Goal: Check status: Check status

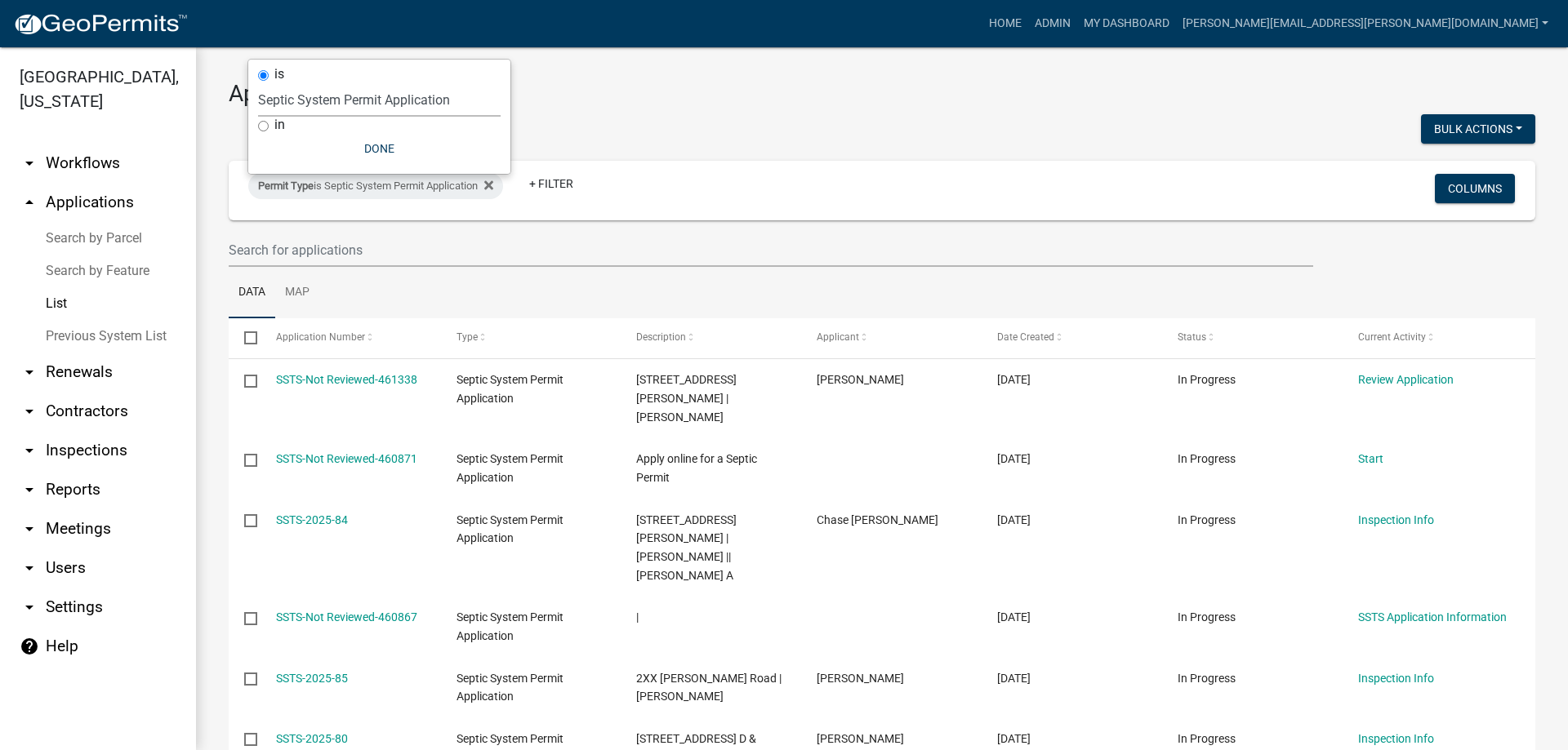
select select "3: 100"
select select "4ea715b7-1725-4cb7-82be-3d693945ff20"
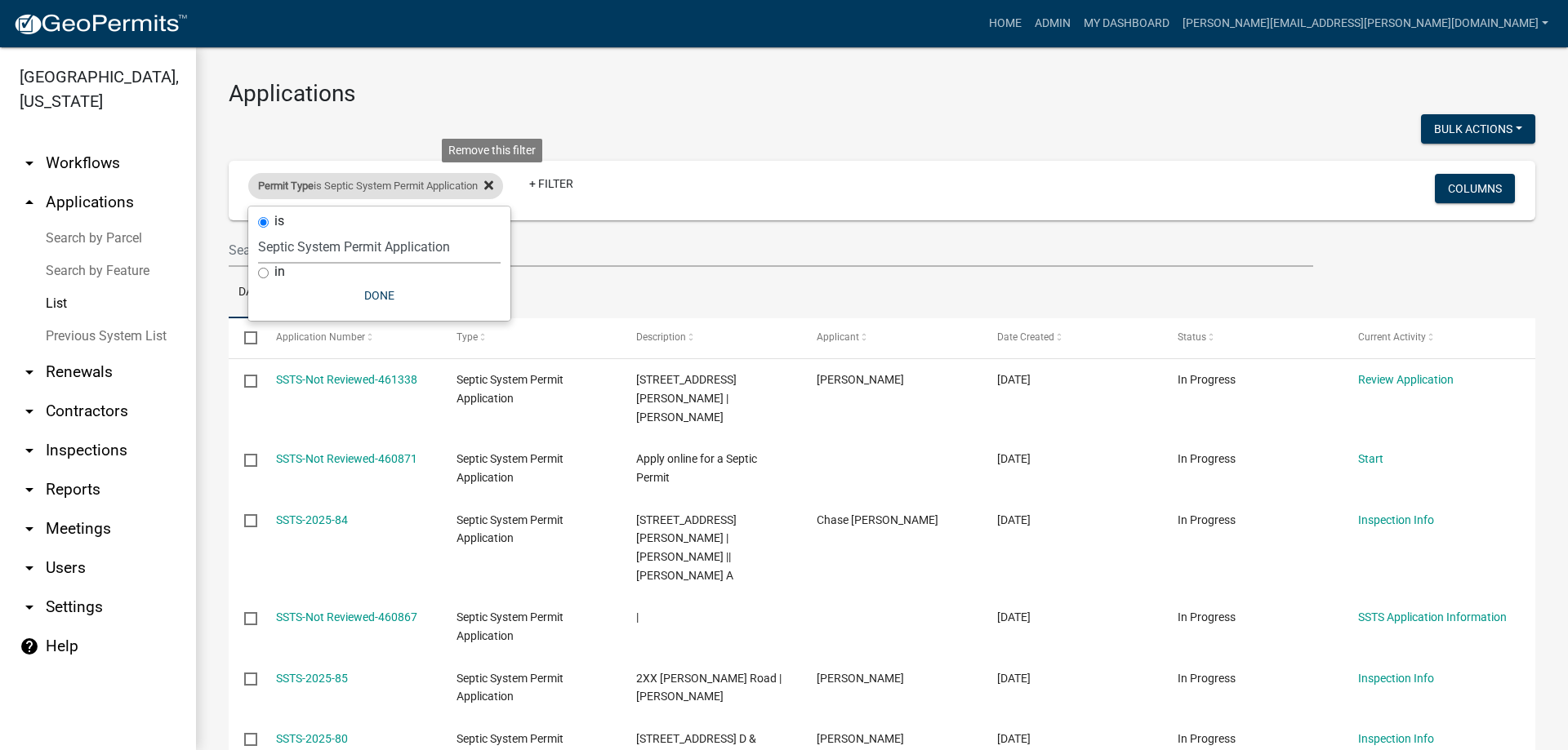
click at [493, 183] on icon at bounding box center [489, 185] width 9 height 13
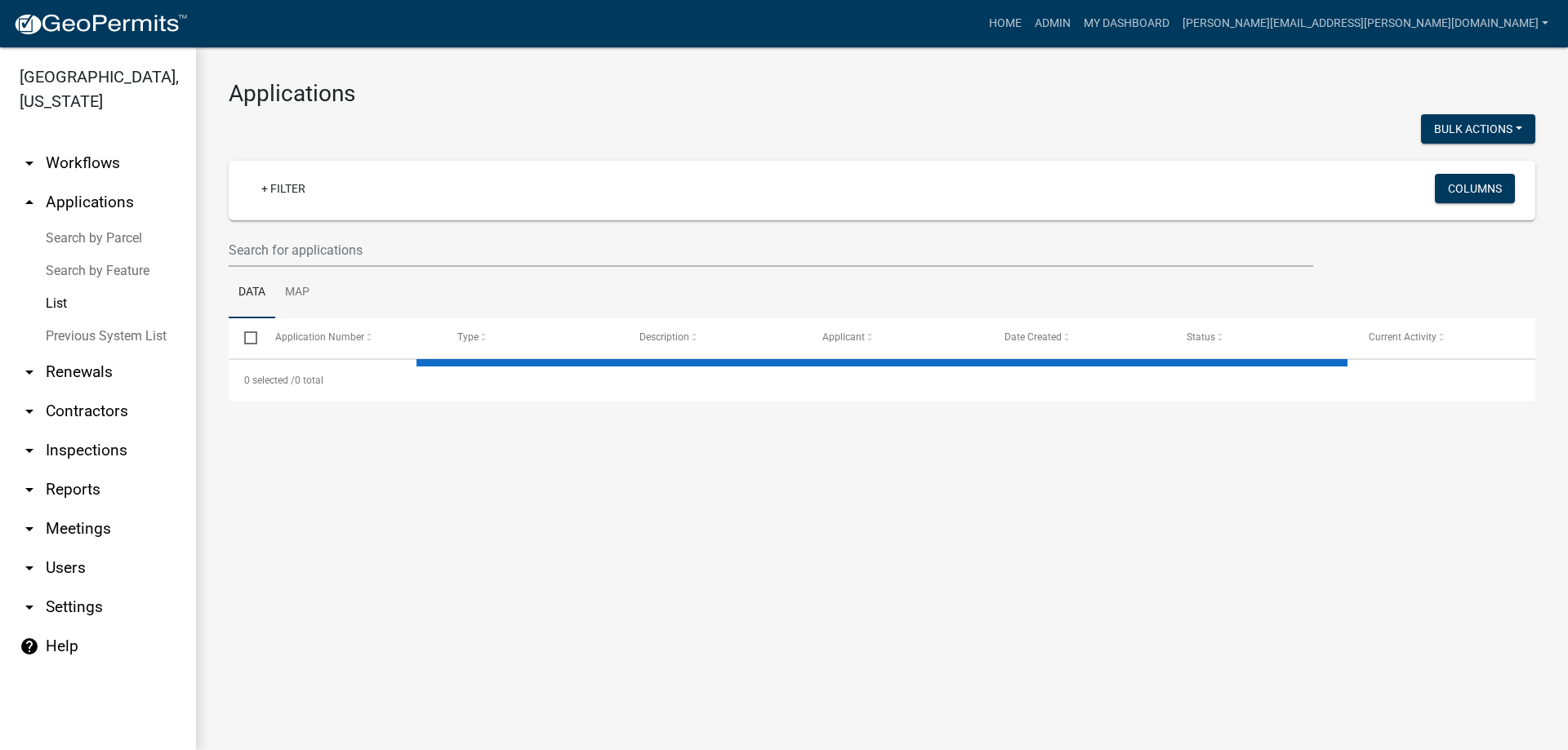
select select "3: 100"
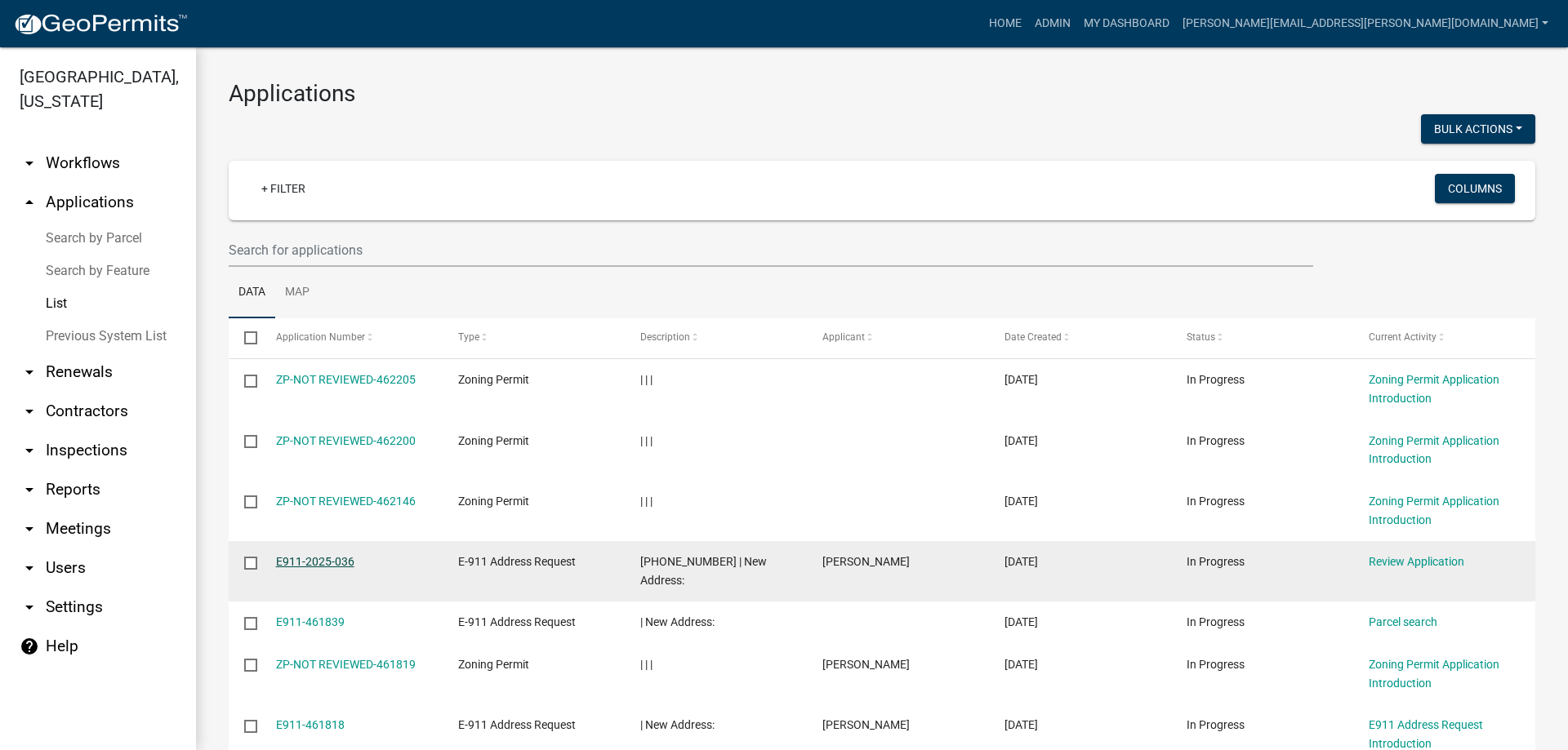
click at [290, 562] on link "E911-2025-036" at bounding box center [315, 562] width 79 height 13
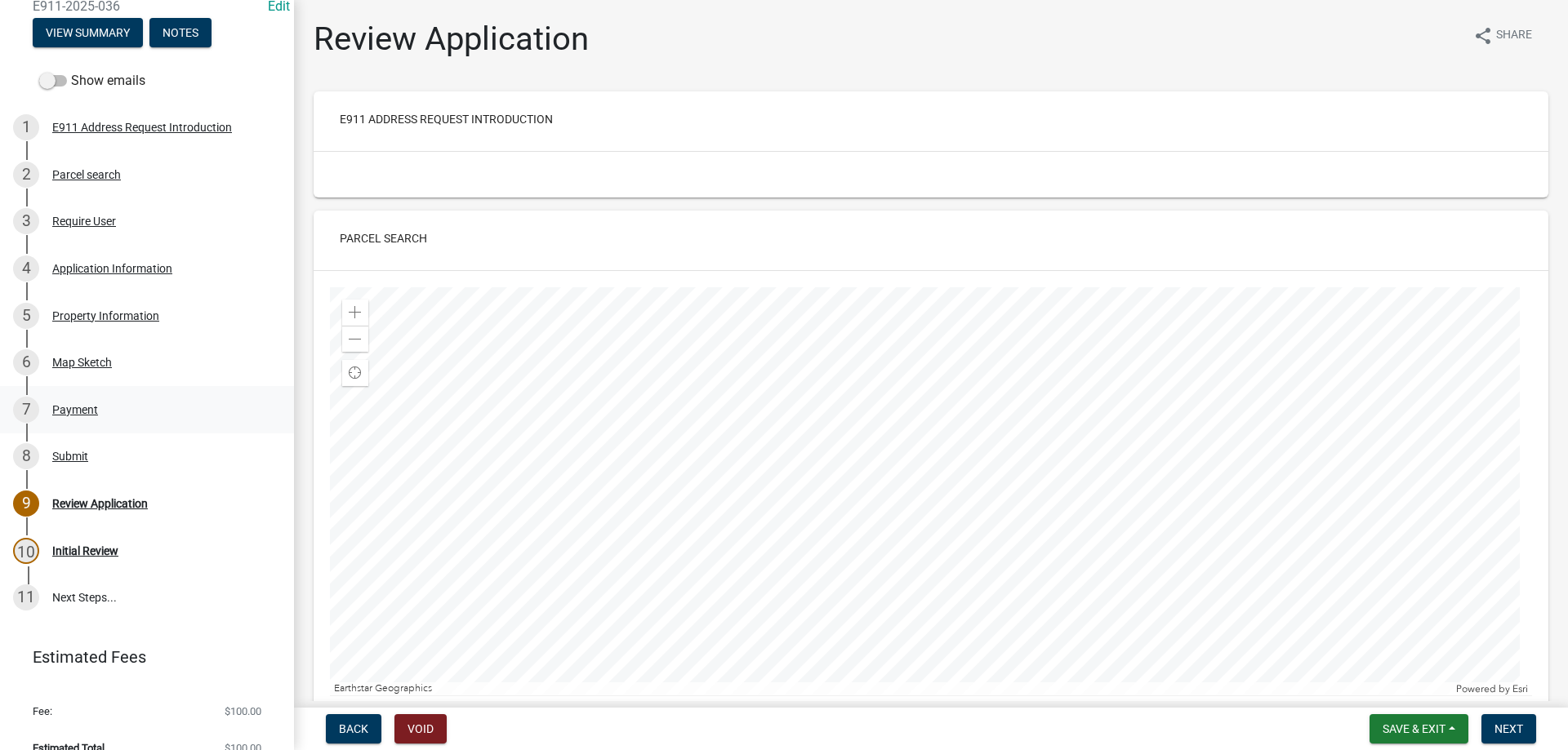
scroll to position [163, 0]
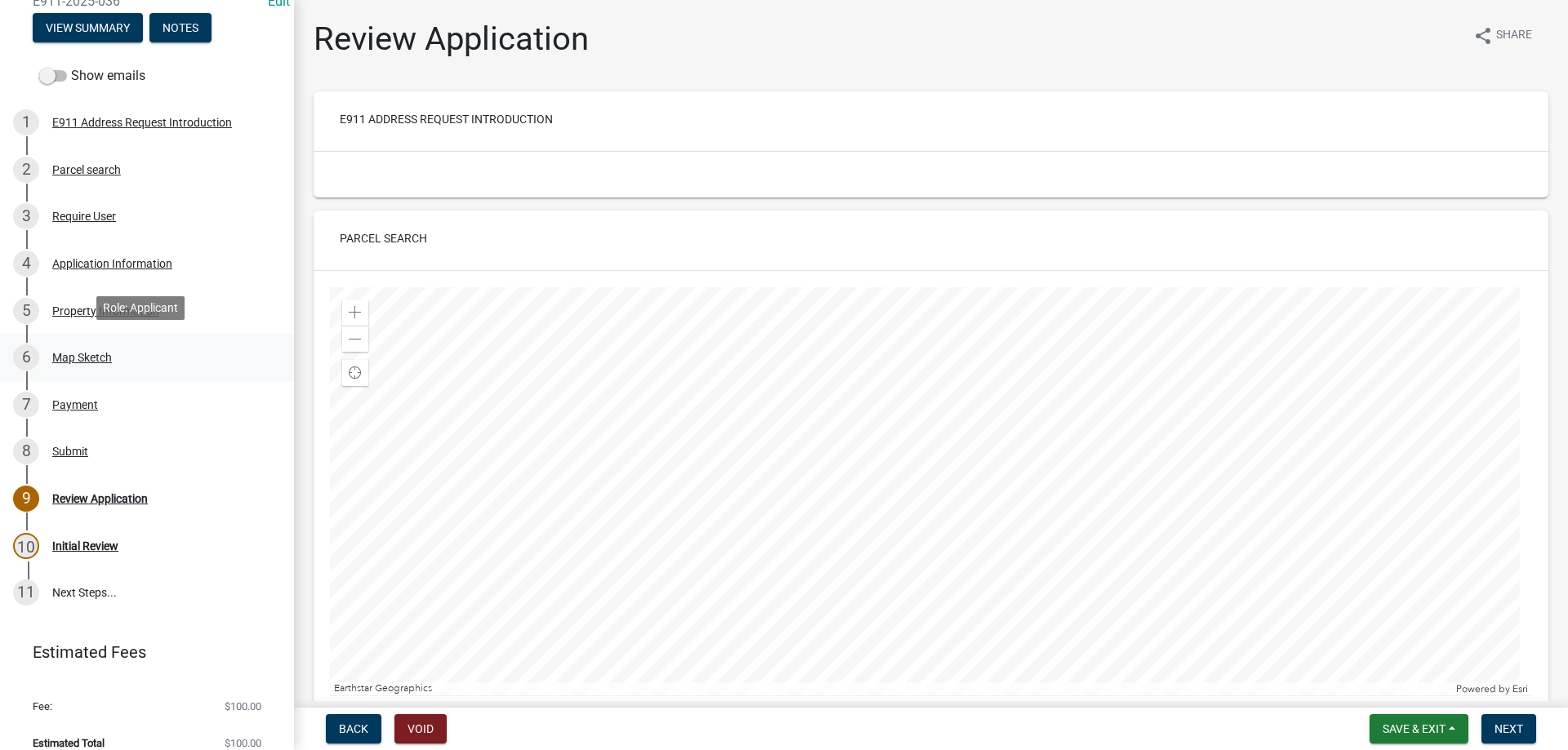
click at [64, 357] on div "Map Sketch" at bounding box center [82, 357] width 60 height 12
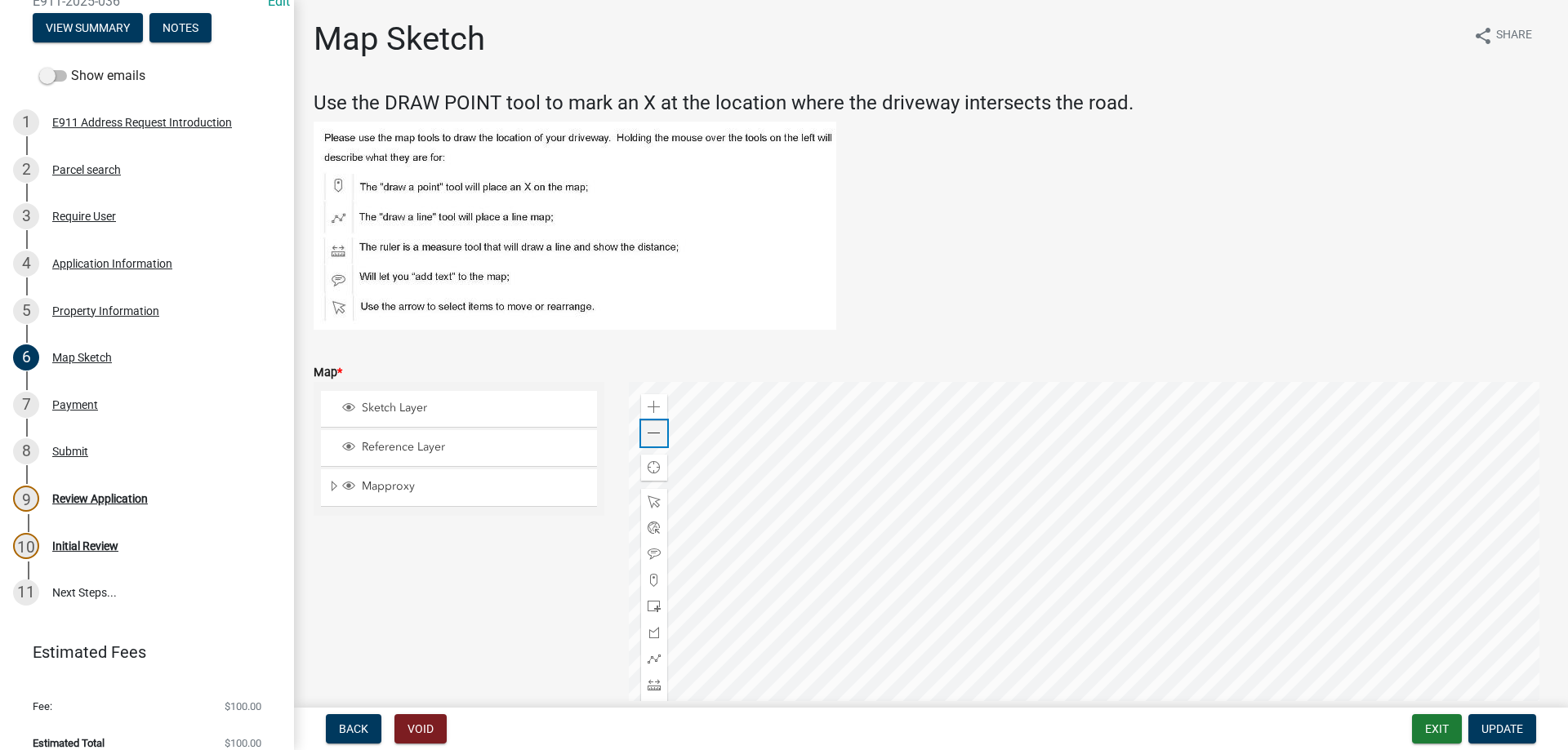
click at [648, 433] on span at bounding box center [654, 433] width 13 height 13
click at [641, 414] on div "Zoom in" at bounding box center [654, 407] width 26 height 26
click at [648, 411] on span at bounding box center [654, 407] width 13 height 13
click at [648, 409] on span at bounding box center [654, 407] width 13 height 13
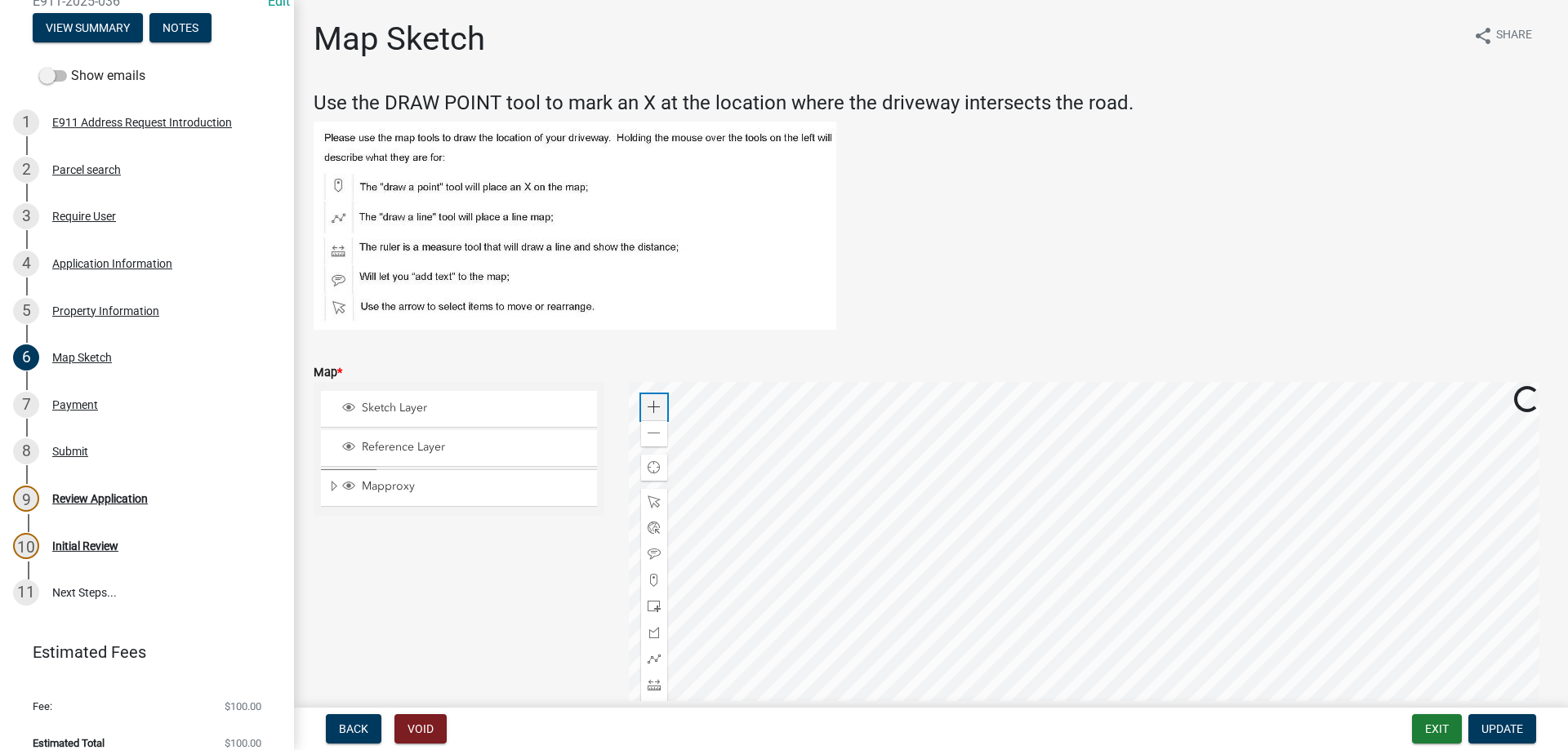
click at [648, 409] on span at bounding box center [654, 407] width 13 height 13
click at [958, 749] on div at bounding box center [1089, 586] width 920 height 408
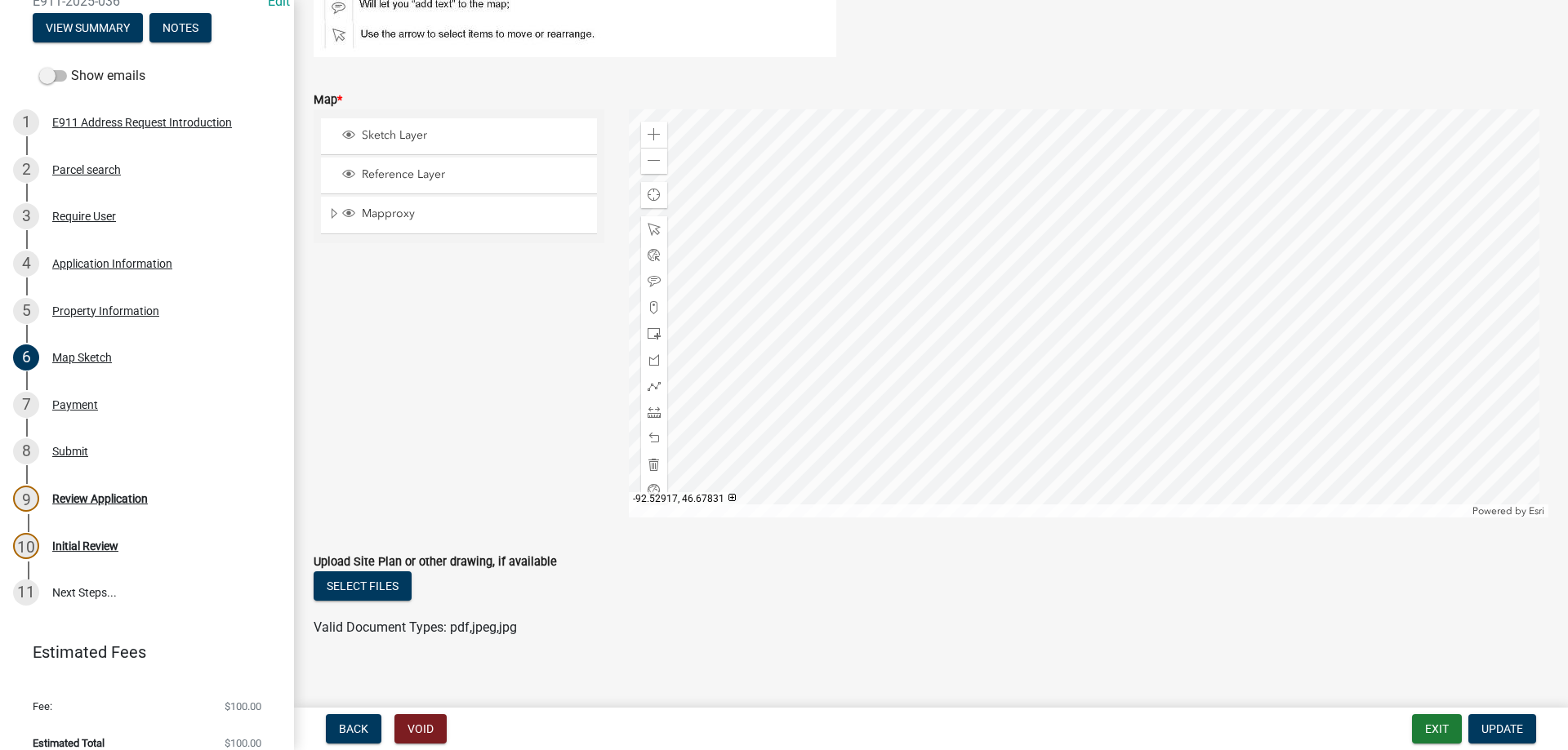
scroll to position [288, 0]
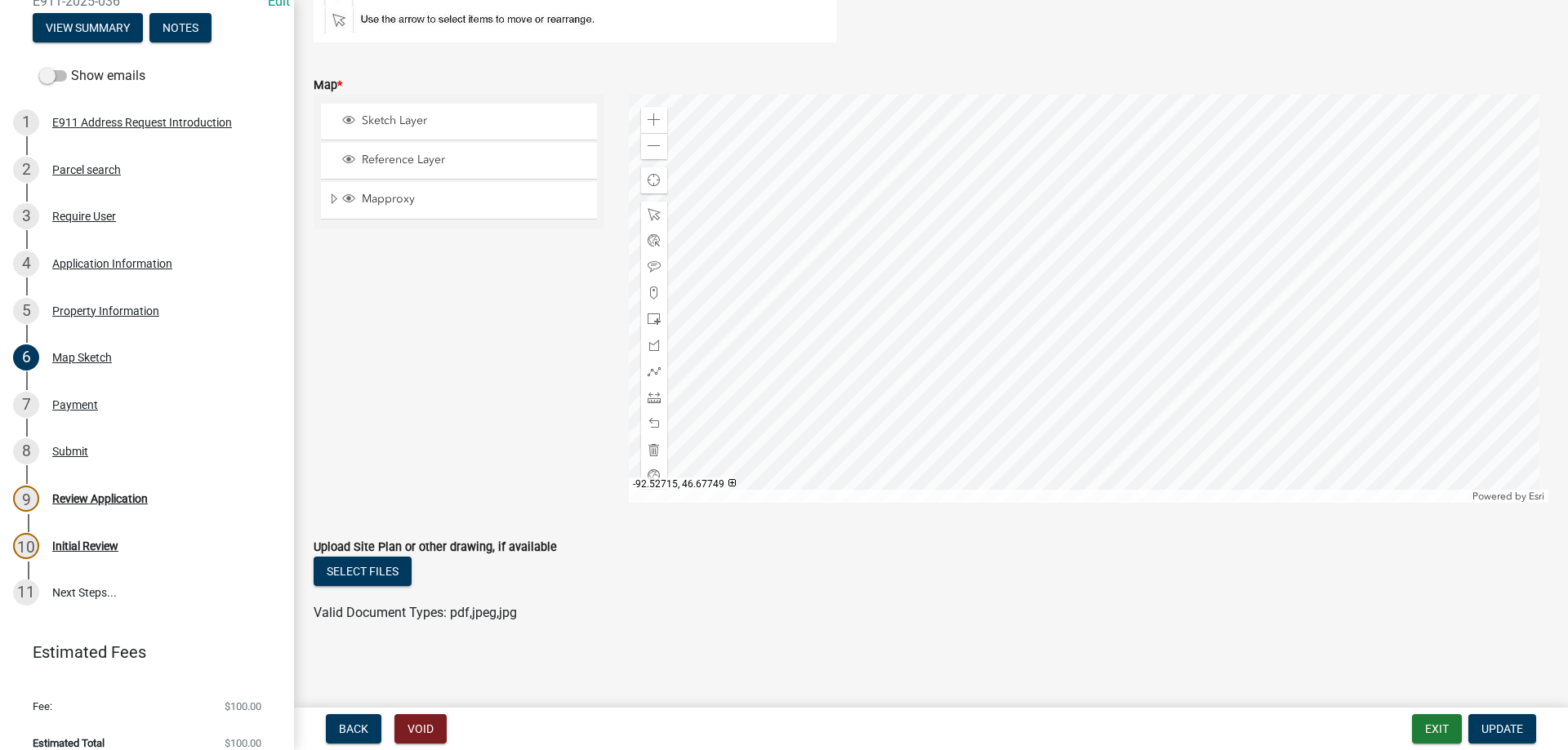
click at [924, 169] on div at bounding box center [1089, 298] width 920 height 408
click at [945, 211] on div at bounding box center [1089, 298] width 920 height 408
click at [940, 222] on div at bounding box center [1089, 298] width 920 height 408
click at [941, 503] on div at bounding box center [1089, 298] width 920 height 408
click at [953, 471] on div at bounding box center [1089, 298] width 920 height 408
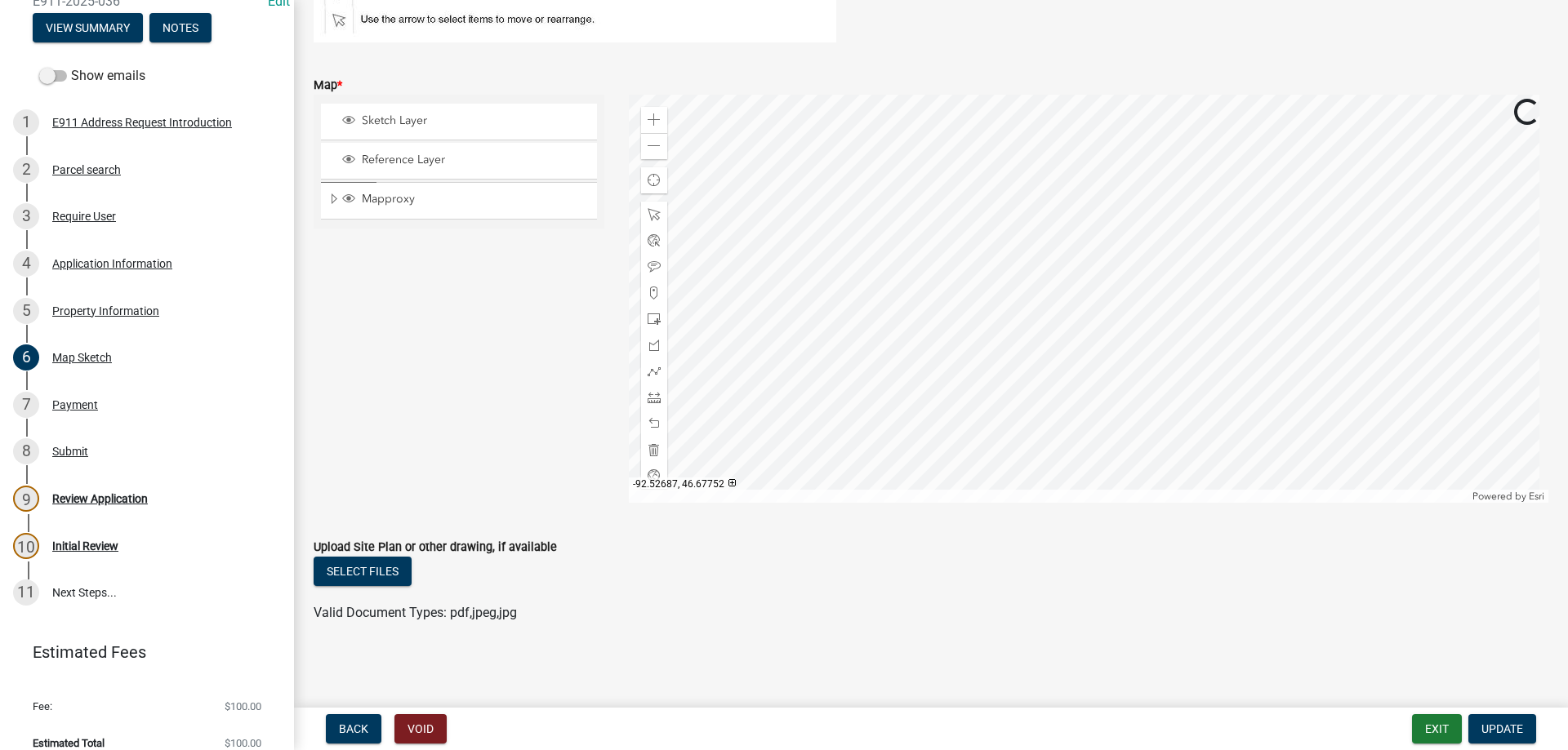
click at [961, 503] on div at bounding box center [1089, 298] width 920 height 408
click at [861, 378] on div at bounding box center [1089, 298] width 920 height 408
